Goal: Navigation & Orientation: Understand site structure

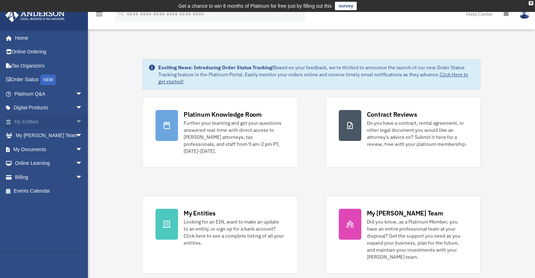
click at [33, 122] on link "My Entities arrow_drop_down" at bounding box center [49, 122] width 88 height 14
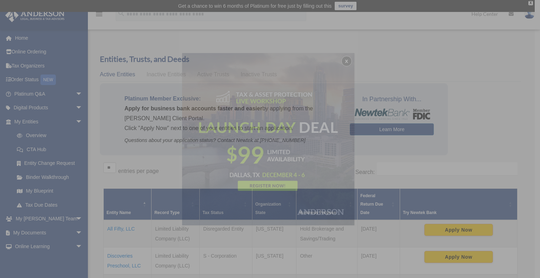
click at [34, 109] on div "x" at bounding box center [270, 139] width 540 height 278
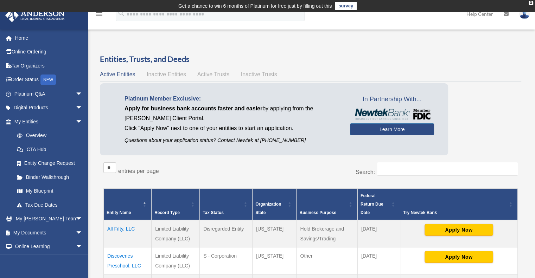
click at [34, 109] on link "Digital Products arrow_drop_down" at bounding box center [49, 108] width 88 height 14
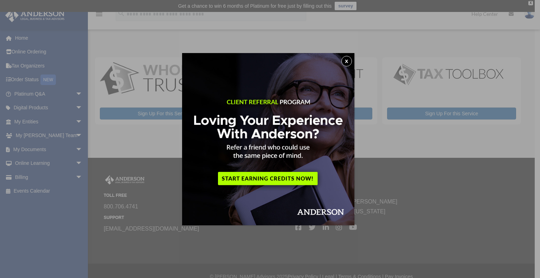
click at [350, 62] on button "x" at bounding box center [346, 61] width 11 height 11
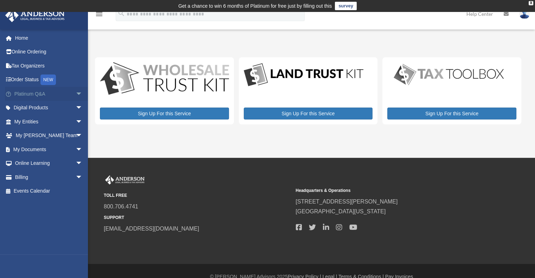
click at [76, 92] on span "arrow_drop_down" at bounding box center [83, 94] width 14 height 14
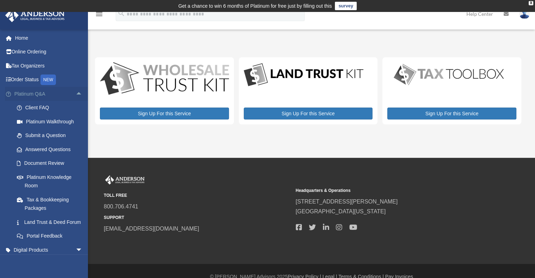
click at [76, 93] on span "arrow_drop_up" at bounding box center [83, 94] width 14 height 14
